Goal: Information Seeking & Learning: Learn about a topic

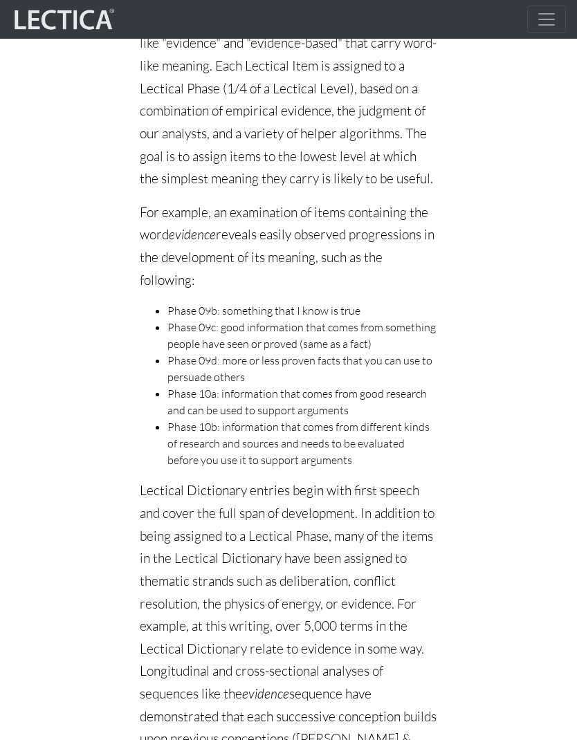
scroll to position [1823, 0]
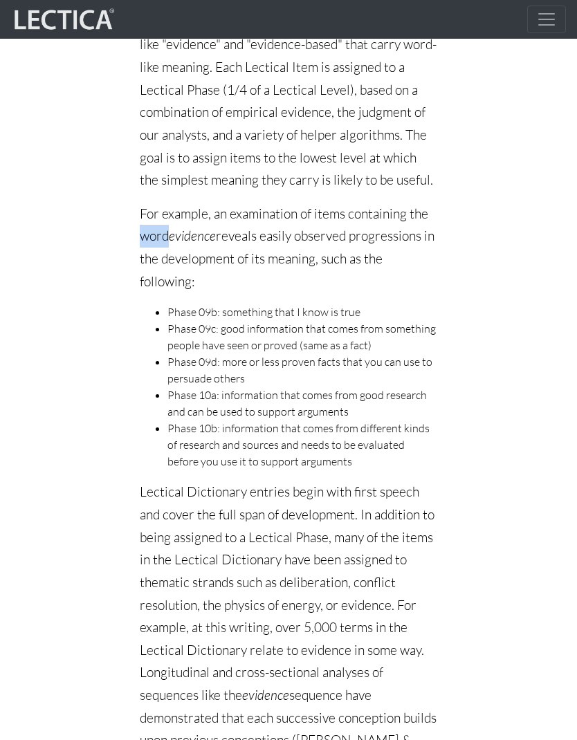
click at [104, 268] on div "About CLAS For decades, test developers have attempted to create a generalized …" at bounding box center [288, 57] width 477 height 3128
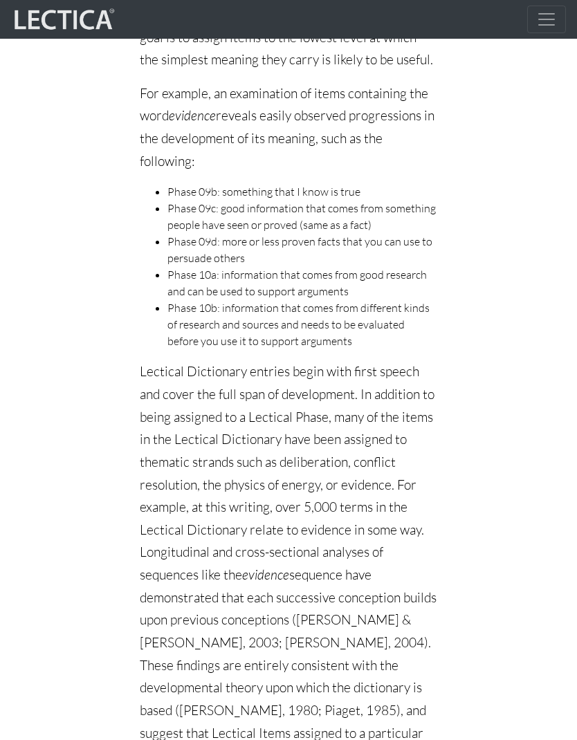
scroll to position [1928, 0]
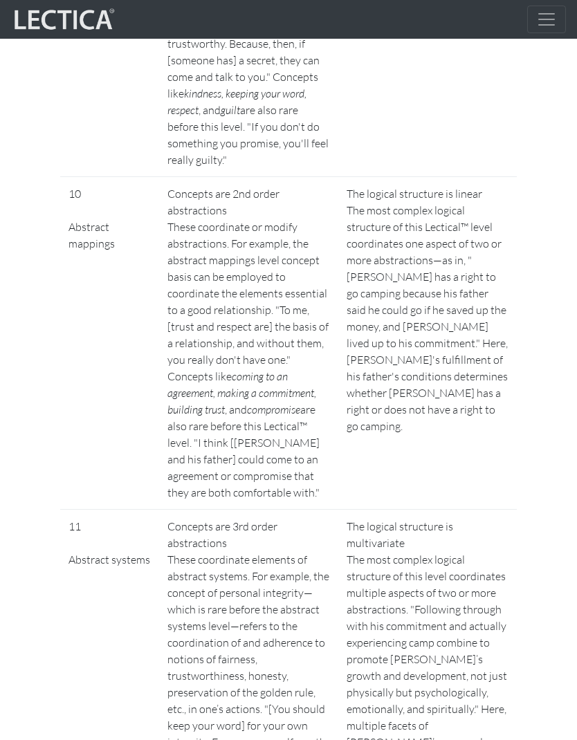
scroll to position [4019, 0]
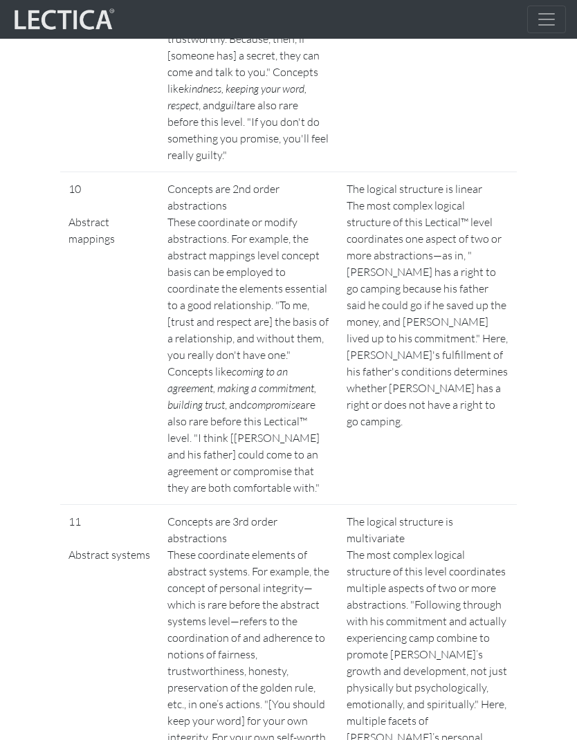
click at [48, 214] on div "Measurement Level comparison Skill theory Developmental maieutics CLAS (A.K.A. …" at bounding box center [288, 523] width 498 height 8871
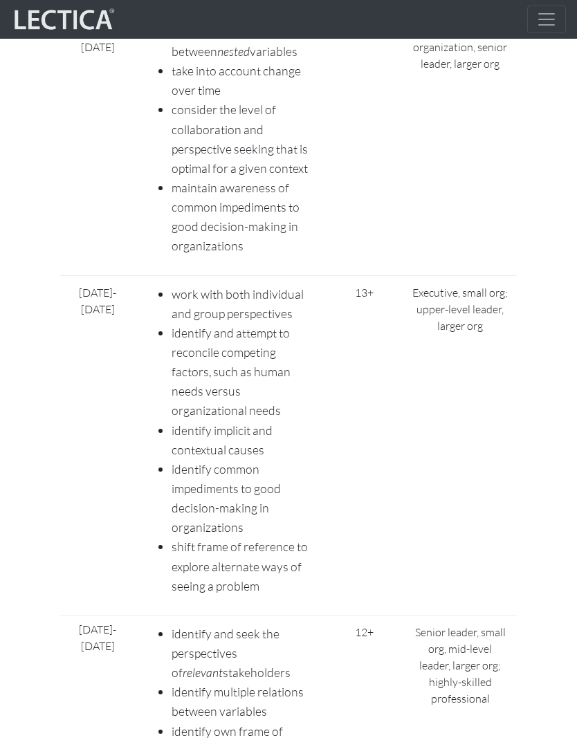
scroll to position [7267, 0]
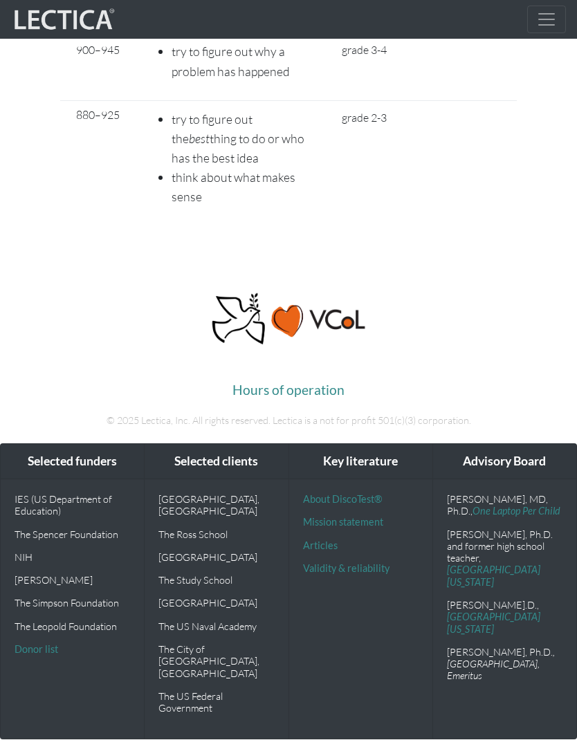
scroll to position [12511, 0]
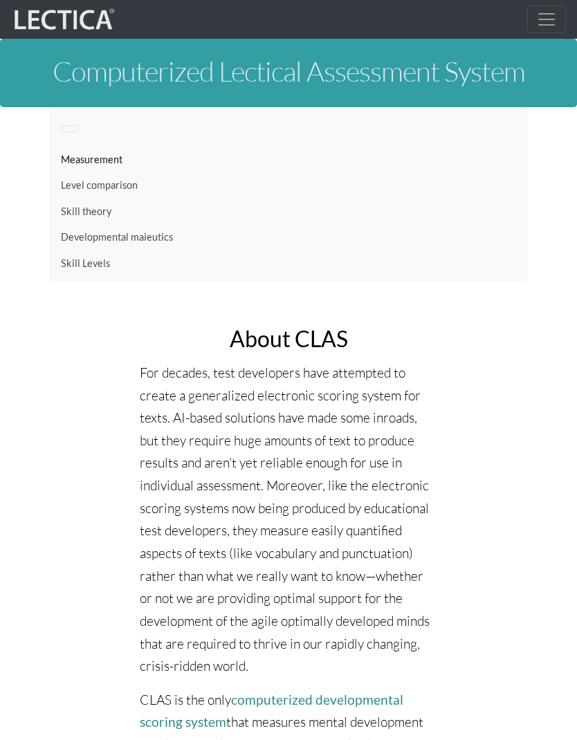
scroll to position [86, 0]
